Goal: Transaction & Acquisition: Purchase product/service

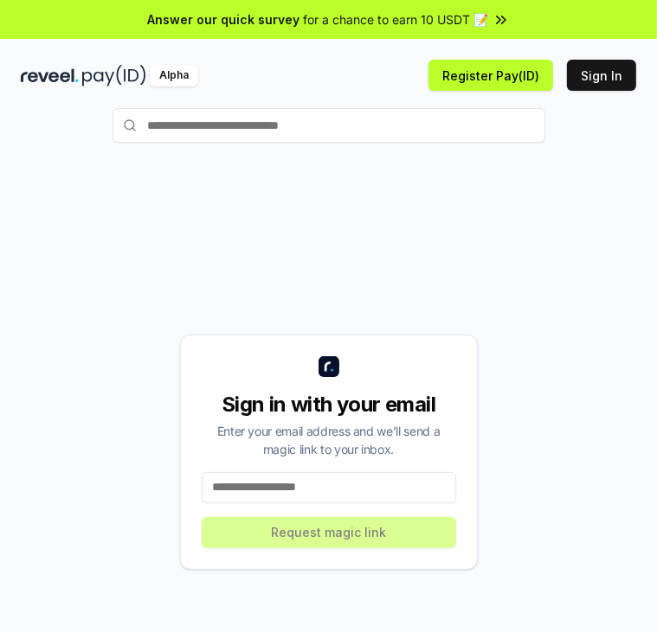
click at [318, 511] on div "Sign in with your email Enter your email address and we’ll send a magic link to…" at bounding box center [329, 452] width 298 height 235
click at [314, 500] on input at bounding box center [329, 487] width 254 height 31
click at [234, 189] on div "Sign in with your email Enter your email address and we’ll send a magic link to…" at bounding box center [328, 451] width 615 height 549
click at [459, 286] on div "Sign in with your email Enter your email address and we’ll send a magic link to…" at bounding box center [328, 451] width 615 height 549
click at [307, 493] on input at bounding box center [329, 487] width 254 height 31
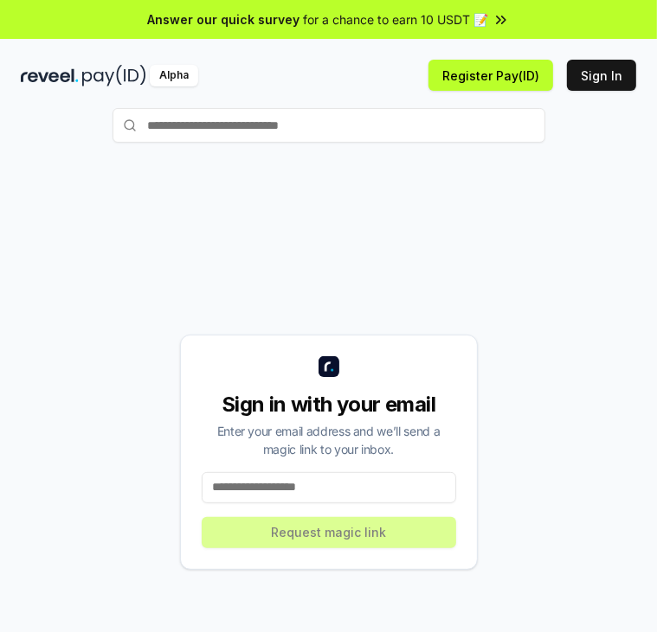
type input "**********"
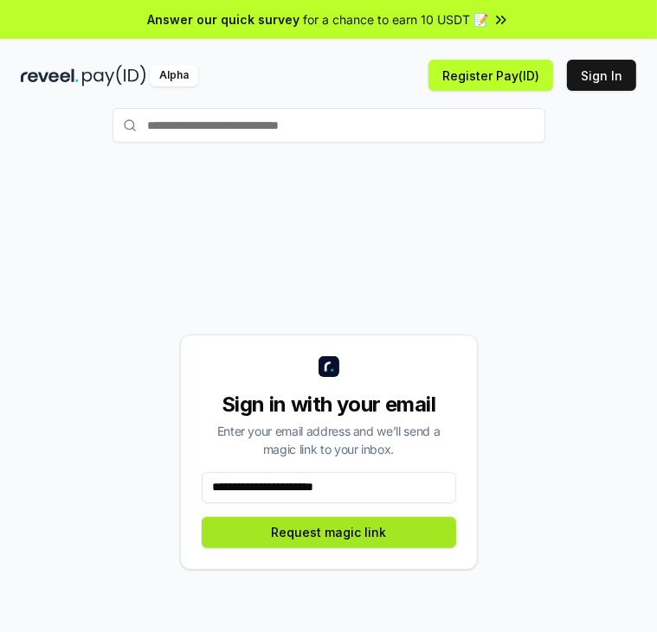
click at [318, 546] on button "Request magic link" at bounding box center [329, 532] width 254 height 31
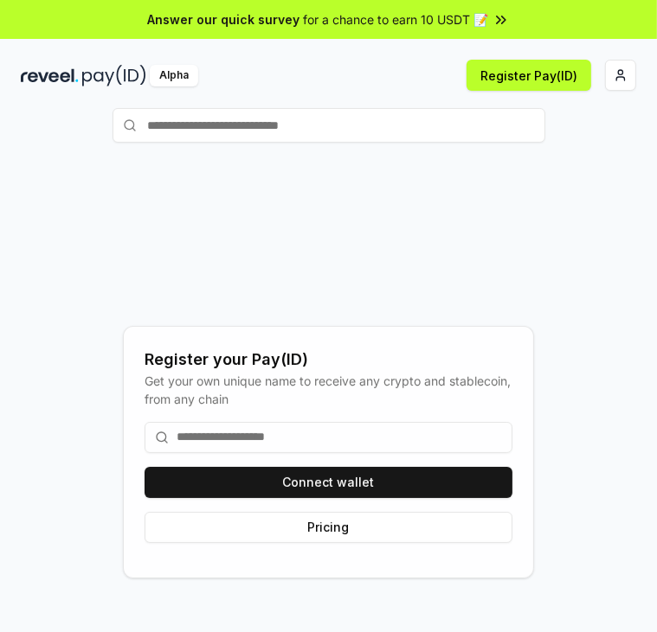
click at [245, 431] on input at bounding box center [328, 437] width 368 height 31
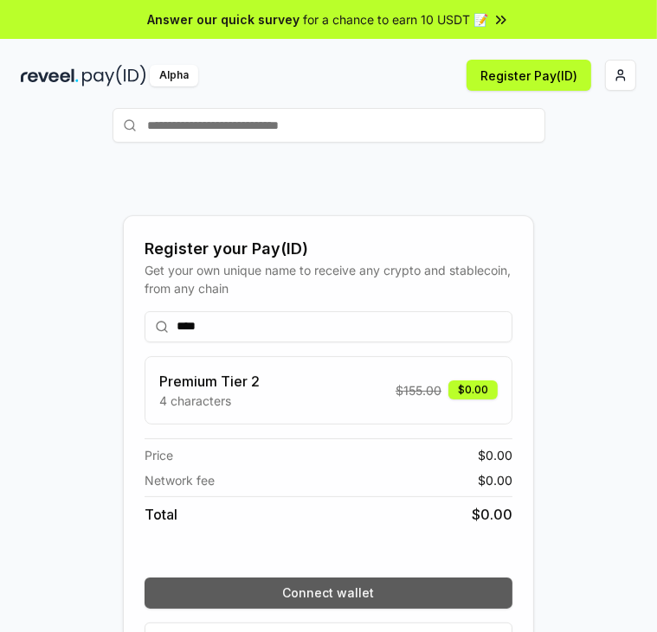
click at [199, 590] on button "Connect wallet" at bounding box center [328, 593] width 368 height 31
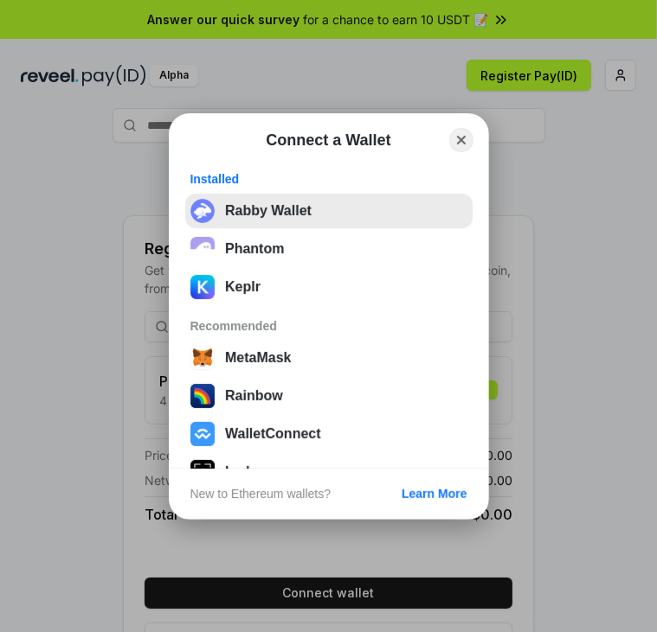
click at [260, 208] on button "Rabby Wallet" at bounding box center [328, 211] width 287 height 35
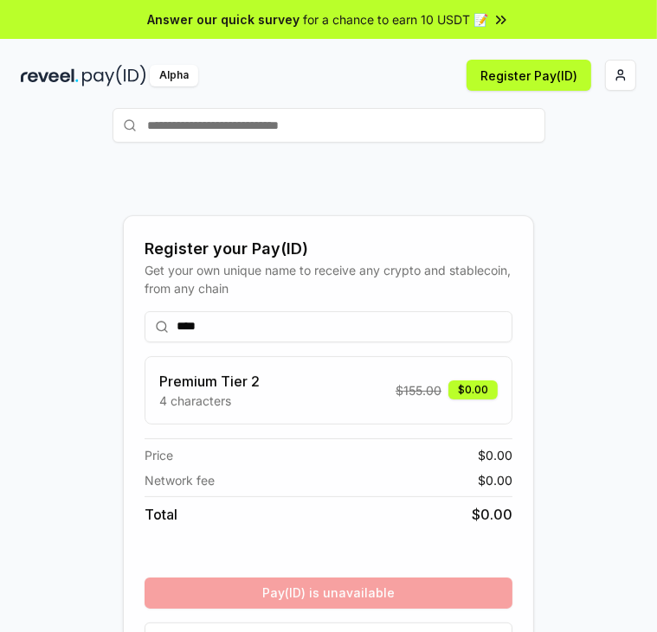
click at [300, 410] on div "Premium Tier 2 4 characters $ 155.00 $0.00" at bounding box center [328, 390] width 368 height 68
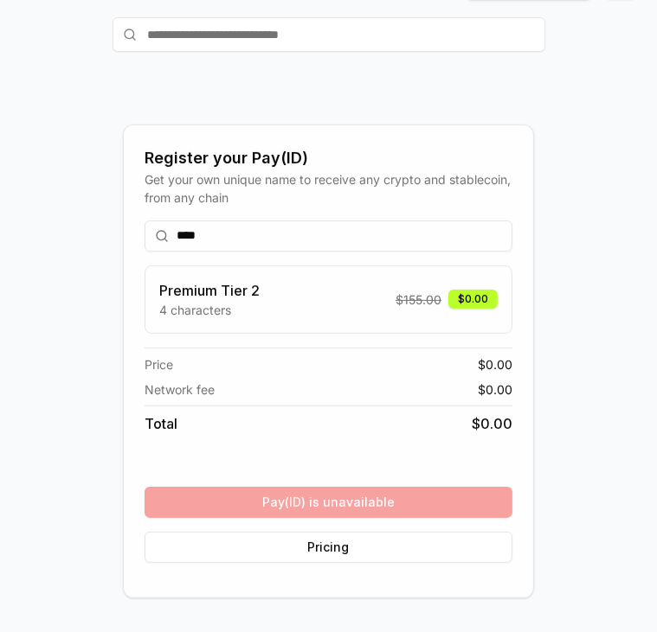
scroll to position [93, 0]
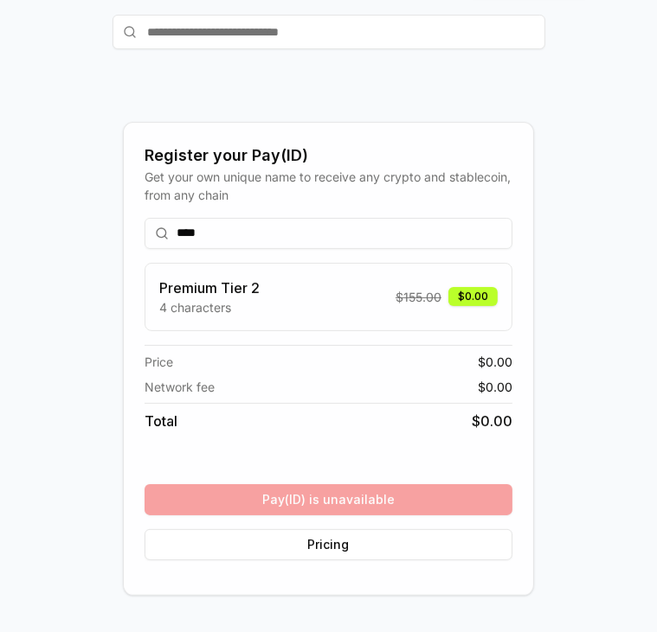
click at [283, 238] on input "****" at bounding box center [328, 233] width 368 height 31
type input "**********"
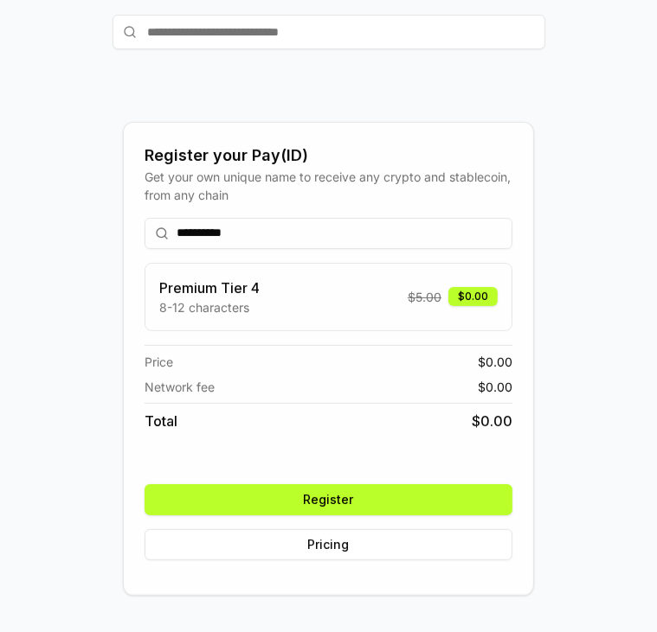
click at [281, 497] on button "Register" at bounding box center [328, 499] width 368 height 31
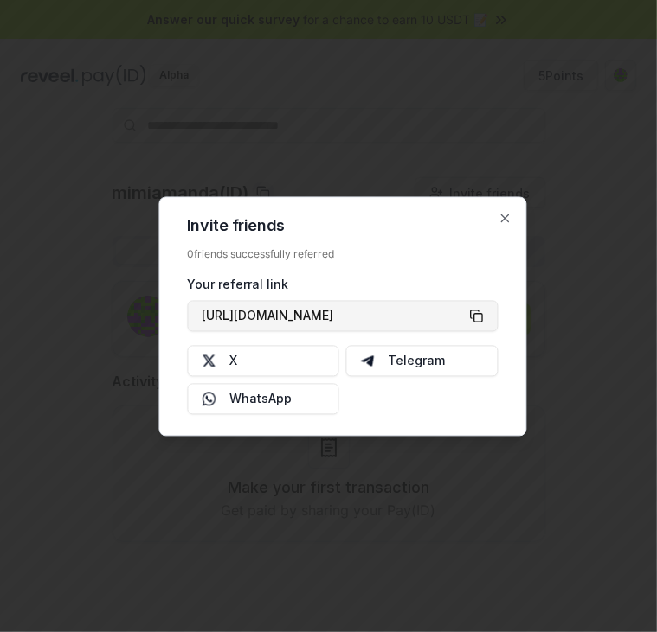
click at [478, 322] on button "https://reveel.id/refer/mimiamanda" at bounding box center [342, 315] width 311 height 31
